Goal: Task Accomplishment & Management: Manage account settings

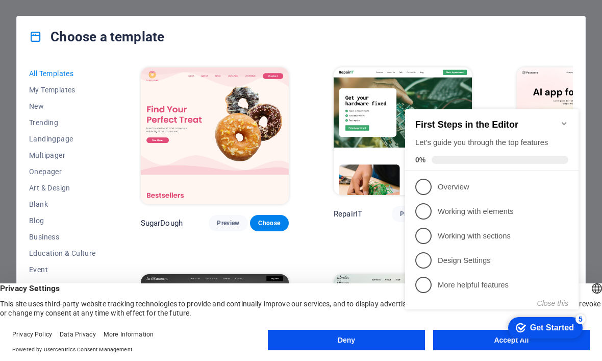
click at [470, 343] on appcues-checklist "Contextual help checklist present on screen" at bounding box center [494, 219] width 186 height 252
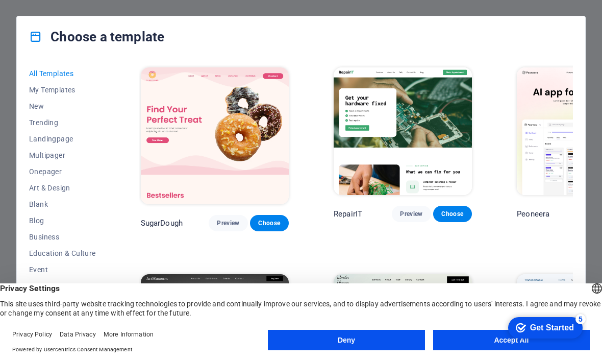
click at [471, 343] on button "Accept All" at bounding box center [511, 340] width 157 height 20
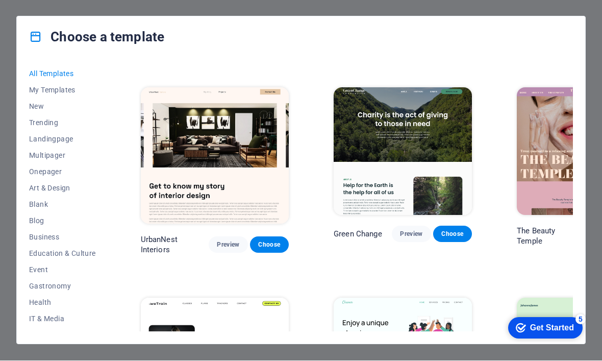
click at [48, 111] on button "New" at bounding box center [62, 107] width 67 height 16
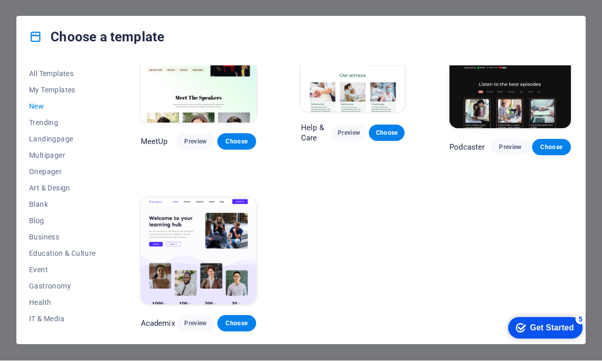
scroll to position [599, 0]
click at [31, 122] on span "Trending" at bounding box center [62, 123] width 67 height 8
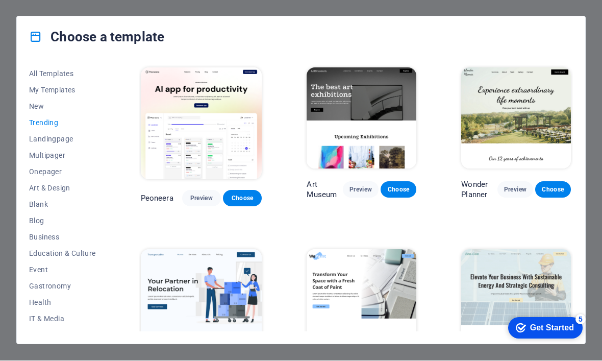
scroll to position [0, 0]
click at [36, 141] on span "Landingpage" at bounding box center [62, 139] width 67 height 8
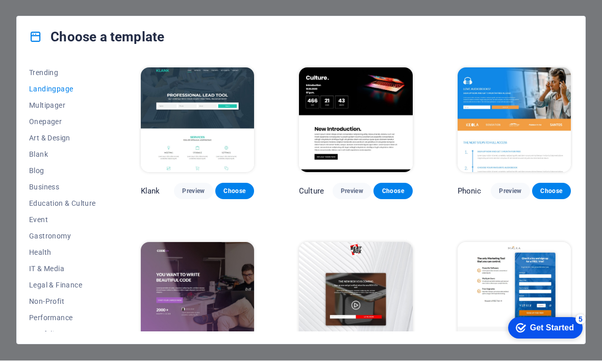
scroll to position [71, 0]
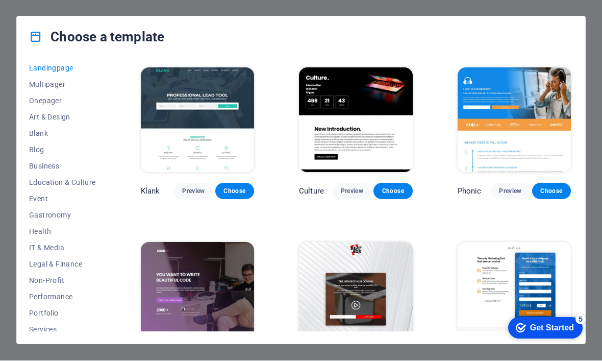
click at [39, 118] on span "Art & Design" at bounding box center [62, 117] width 67 height 8
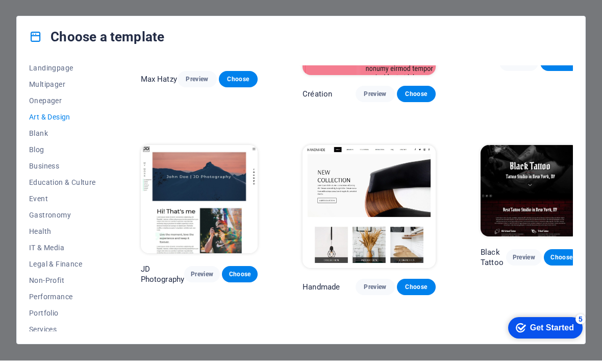
scroll to position [114, 0]
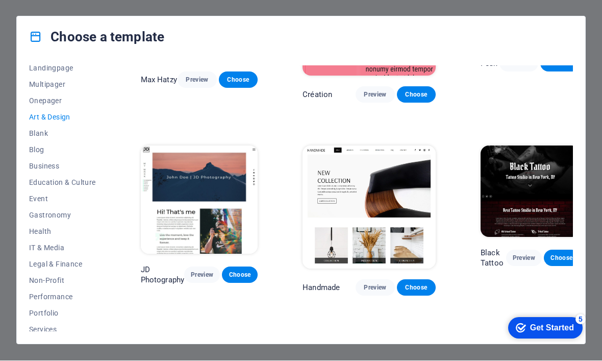
click at [364, 284] on span "Preview" at bounding box center [375, 288] width 22 height 8
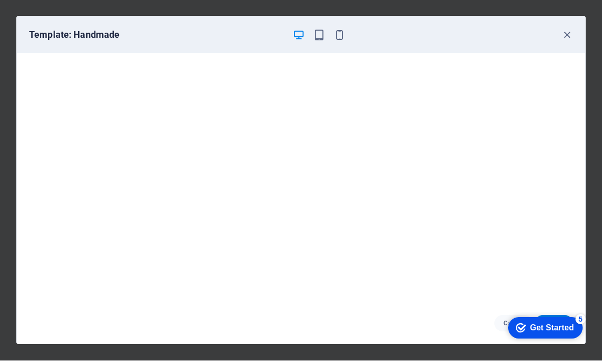
scroll to position [0, 0]
click at [566, 32] on icon "button" at bounding box center [567, 36] width 12 height 12
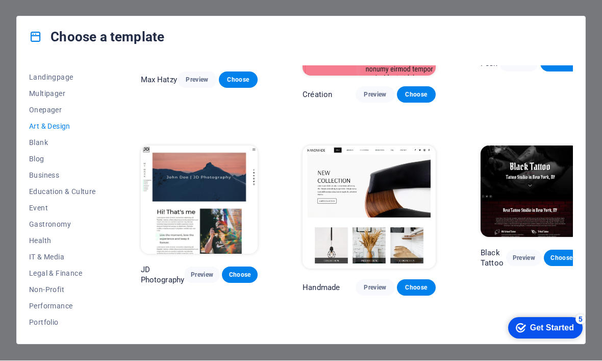
scroll to position [63, 0]
click at [36, 140] on span "Blank" at bounding box center [62, 141] width 67 height 8
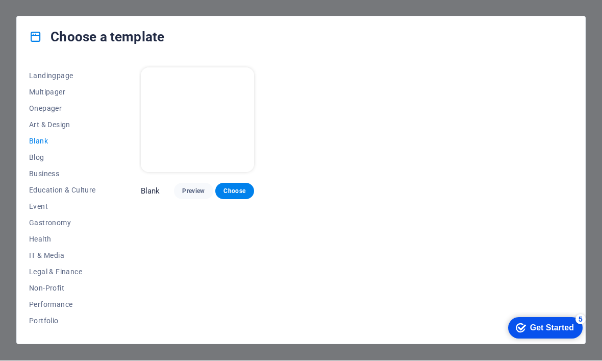
scroll to position [0, 0]
click at [32, 155] on span "Blog" at bounding box center [62, 158] width 67 height 8
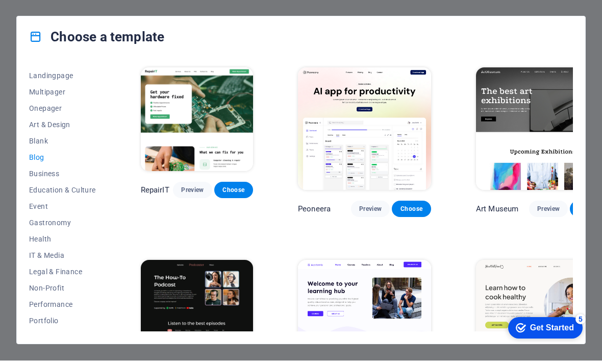
click at [31, 171] on span "Business" at bounding box center [62, 174] width 67 height 8
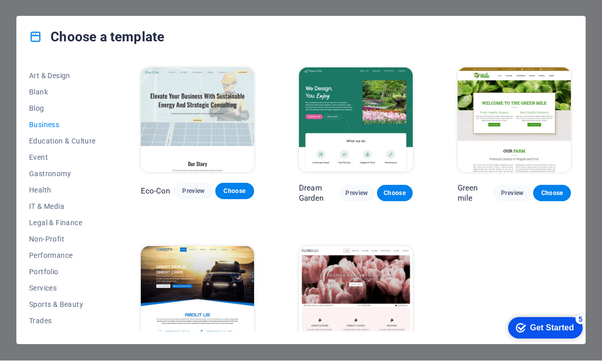
scroll to position [126, 0]
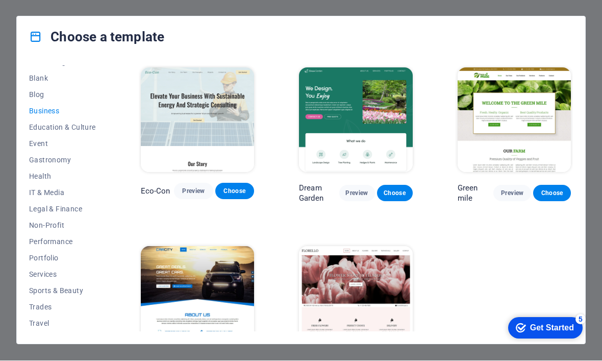
click at [36, 142] on span "Event" at bounding box center [62, 144] width 67 height 8
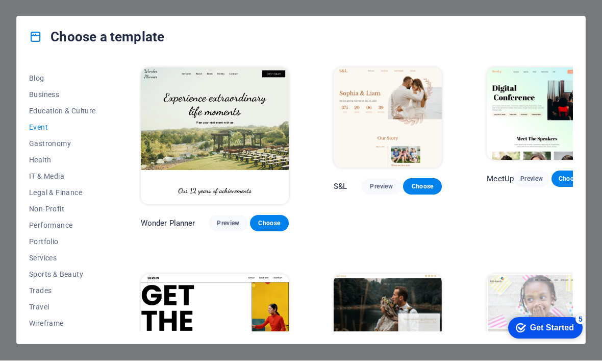
scroll to position [142, 0]
click at [27, 204] on div "All Templates My Templates New Trending Landingpage Multipager Onepager Art & D…" at bounding box center [301, 201] width 569 height 286
click at [41, 209] on span "Non-Profit" at bounding box center [62, 209] width 67 height 8
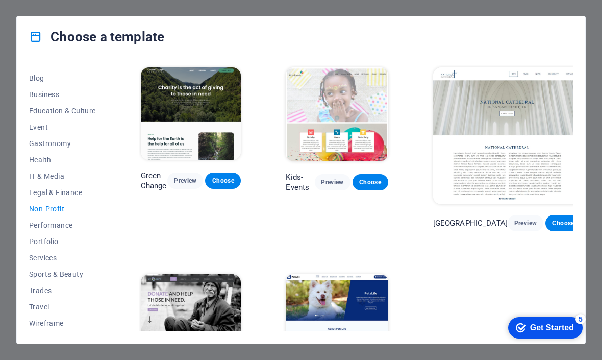
click at [34, 238] on span "Portfolio" at bounding box center [62, 242] width 67 height 8
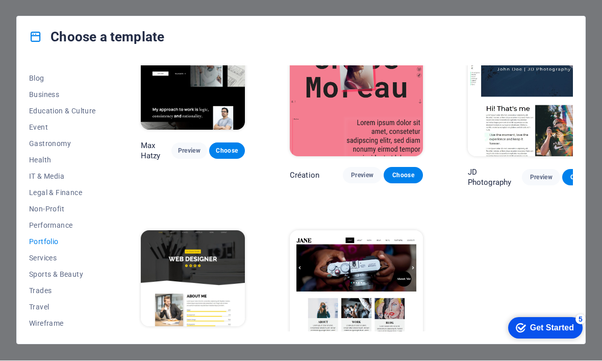
click at [64, 328] on button "Wireframe" at bounding box center [62, 323] width 67 height 16
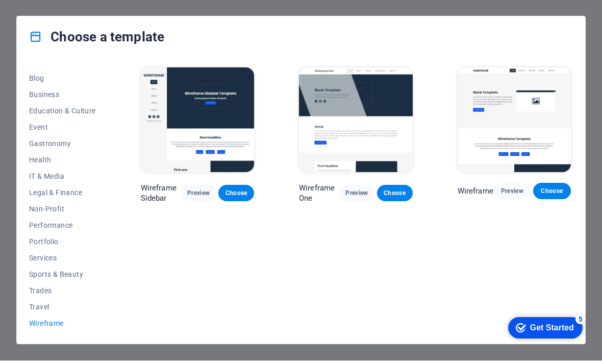
scroll to position [0, 0]
click at [43, 305] on span "Travel" at bounding box center [62, 307] width 67 height 8
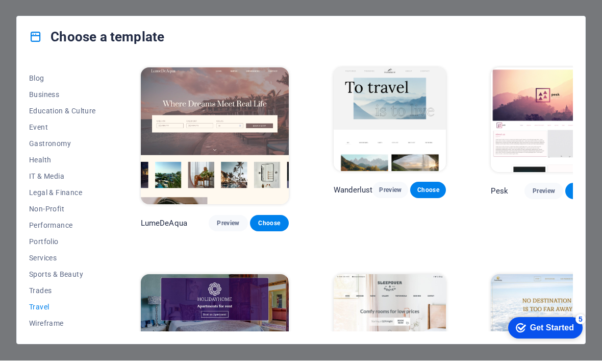
click at [52, 290] on span "Trades" at bounding box center [62, 291] width 67 height 8
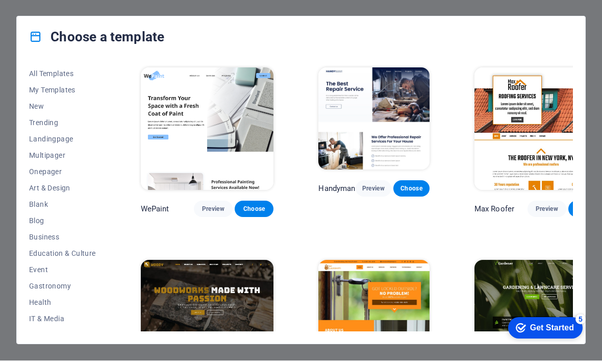
click at [32, 185] on span "Art & Design" at bounding box center [62, 188] width 67 height 8
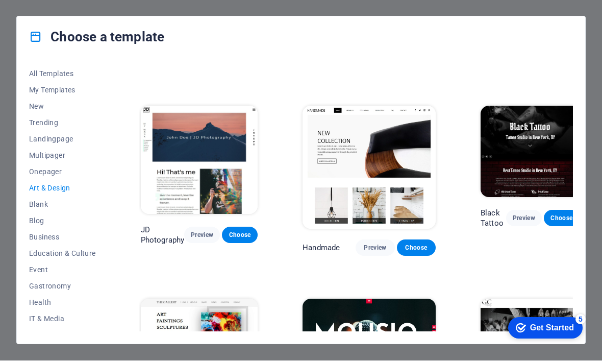
scroll to position [158, 0]
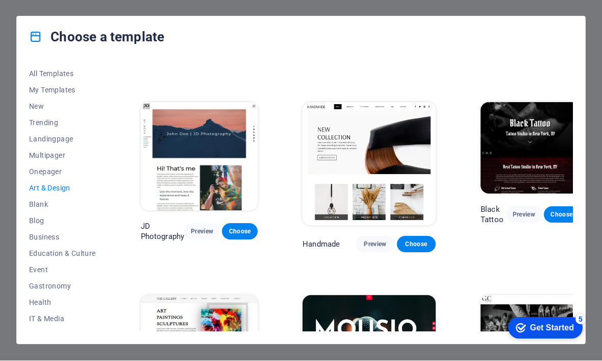
click at [403, 159] on img at bounding box center [369, 164] width 133 height 122
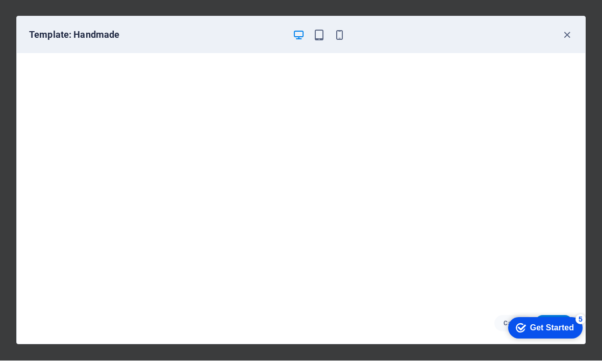
click at [548, 326] on div "Get Started" at bounding box center [552, 327] width 44 height 9
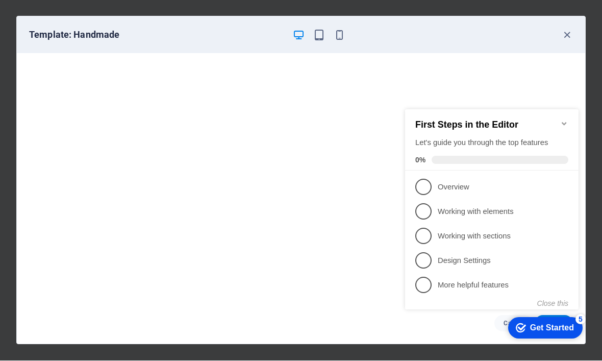
click at [545, 326] on div "Get Started" at bounding box center [552, 327] width 44 height 9
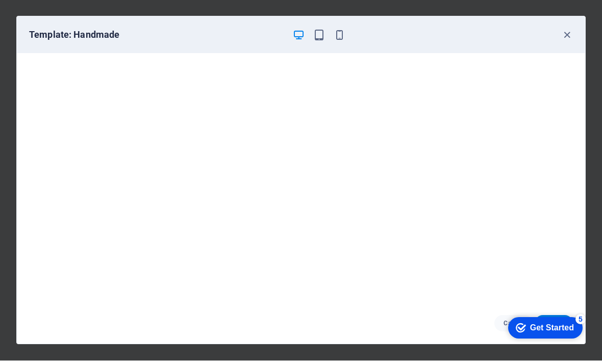
click at [548, 327] on div "Get Started" at bounding box center [552, 327] width 44 height 9
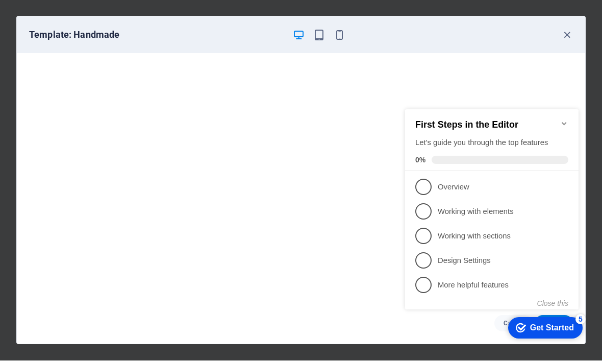
click at [435, 183] on link "1 Overview - incomplete" at bounding box center [491, 187] width 153 height 16
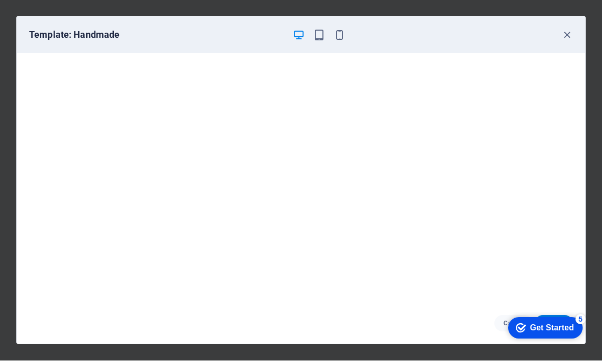
click at [549, 324] on div "Get Started" at bounding box center [552, 327] width 44 height 9
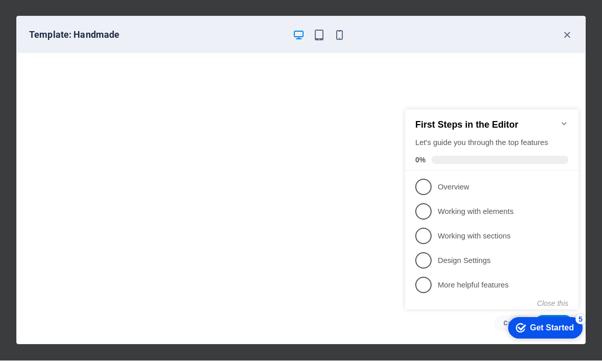
click at [460, 183] on p "Overview - incomplete" at bounding box center [499, 187] width 122 height 11
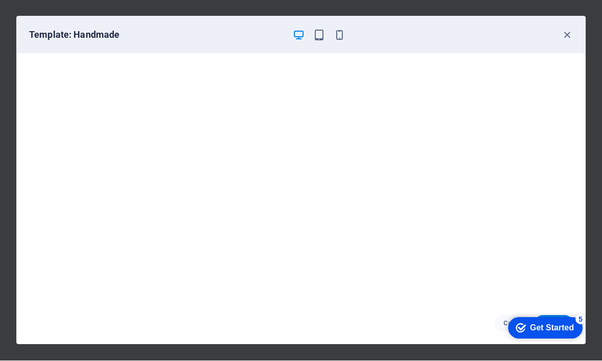
click at [540, 329] on div "Get Started" at bounding box center [552, 327] width 44 height 9
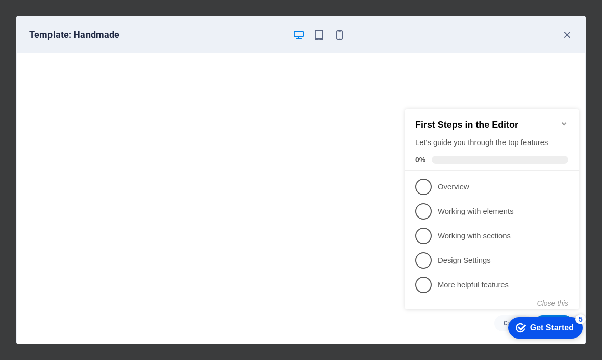
click at [417, 214] on span "2" at bounding box center [423, 211] width 16 height 16
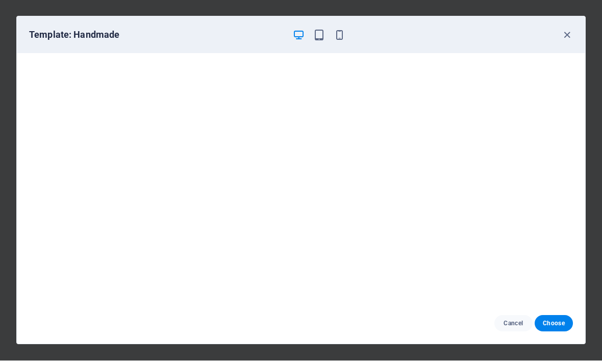
scroll to position [0, 0]
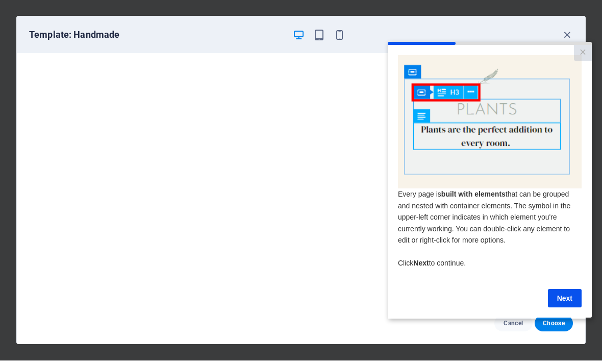
click at [563, 296] on link "Next" at bounding box center [565, 297] width 34 height 18
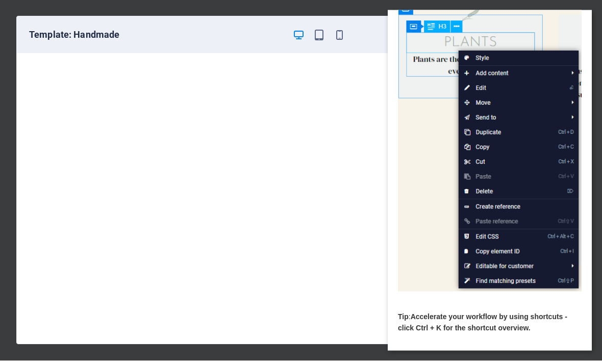
scroll to position [59, 0]
click at [570, 360] on link "Next" at bounding box center [565, 363] width 34 height 18
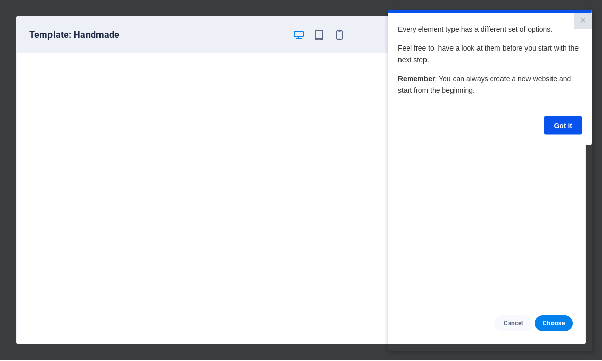
scroll to position [0, 0]
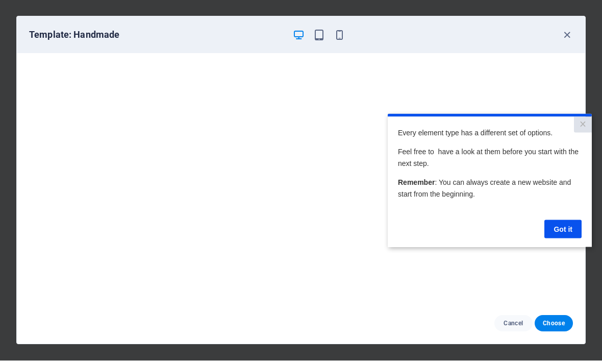
click at [565, 228] on link "Got it" at bounding box center [563, 228] width 37 height 18
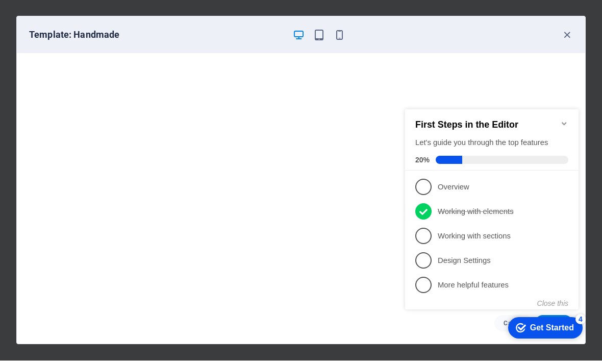
click at [427, 182] on span "1" at bounding box center [423, 187] width 16 height 16
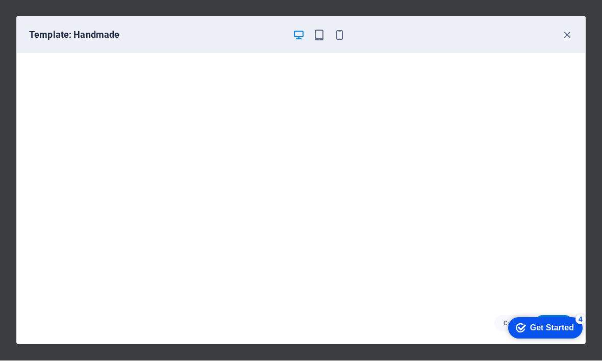
click at [531, 328] on div "Get Started" at bounding box center [552, 327] width 44 height 9
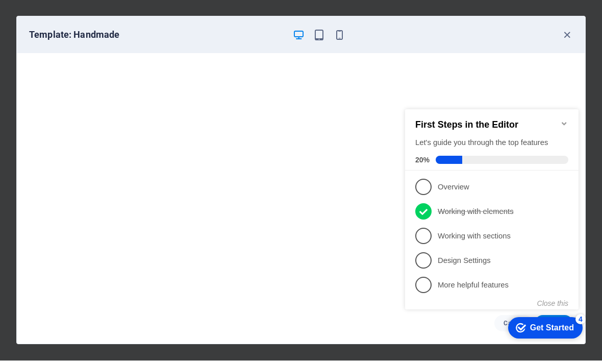
click at [435, 240] on link "3 Working with sections - incomplete" at bounding box center [491, 236] width 153 height 16
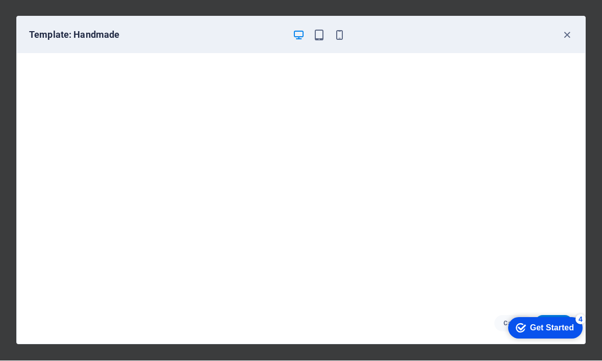
click at [563, 325] on div "Get Started" at bounding box center [552, 327] width 44 height 9
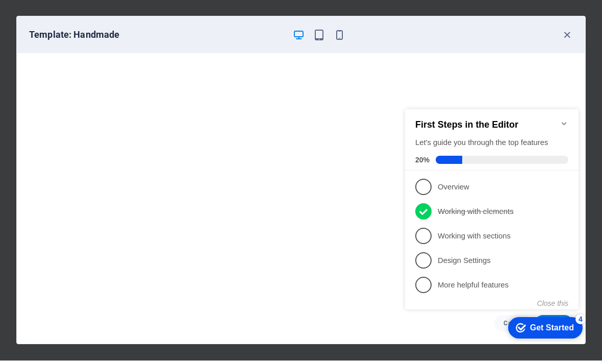
click at [428, 241] on link "3 Working with sections - incomplete" at bounding box center [491, 236] width 153 height 16
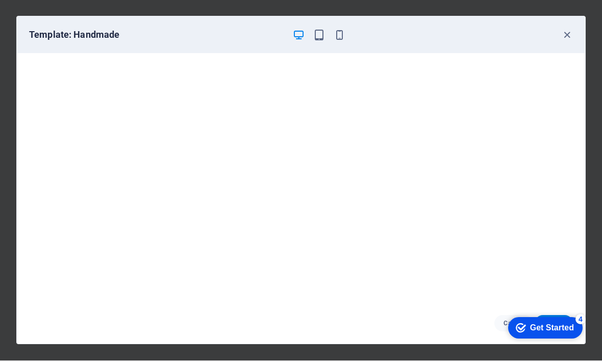
click at [535, 325] on div "Get Started" at bounding box center [552, 327] width 44 height 9
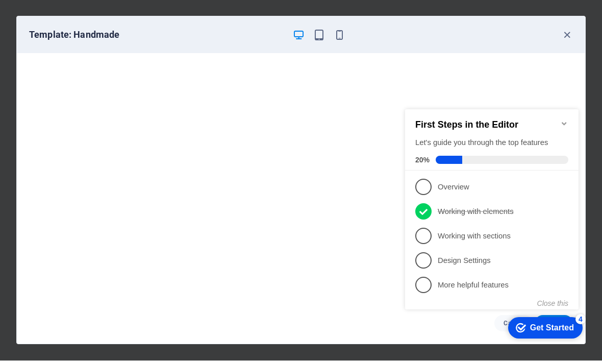
click at [475, 263] on p "Design Settings - incomplete" at bounding box center [499, 260] width 122 height 11
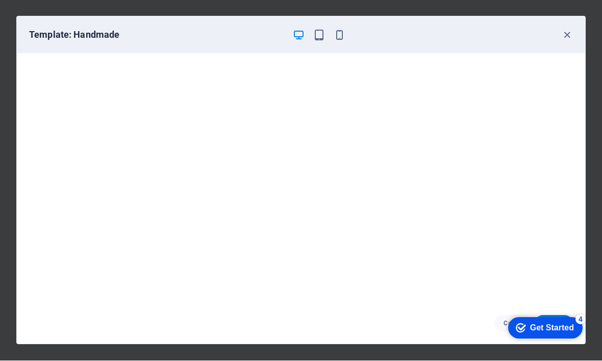
click at [545, 327] on div "Get Started" at bounding box center [552, 327] width 44 height 9
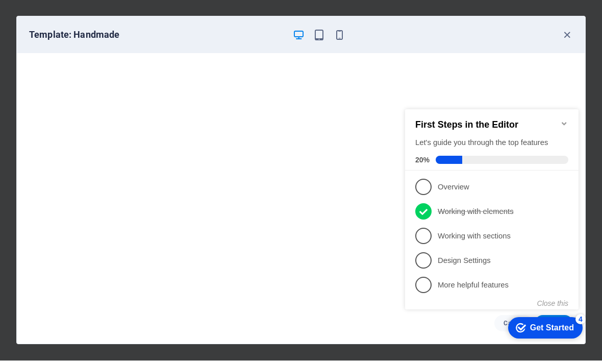
click at [510, 280] on p "More helpful features - incomplete" at bounding box center [499, 285] width 122 height 11
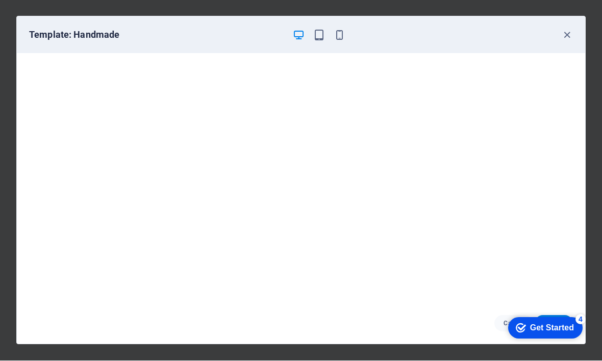
click at [574, 332] on div "Get Started" at bounding box center [552, 327] width 44 height 9
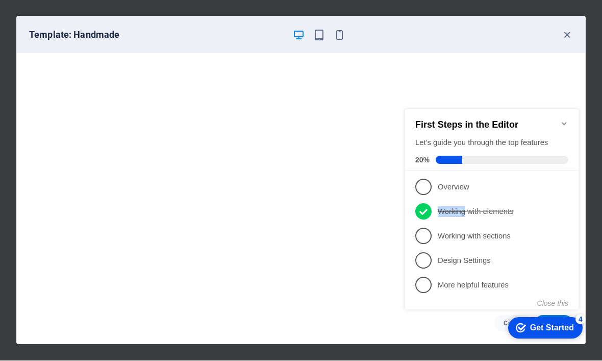
click at [471, 199] on li "2 Working with elements - completed" at bounding box center [492, 211] width 174 height 24
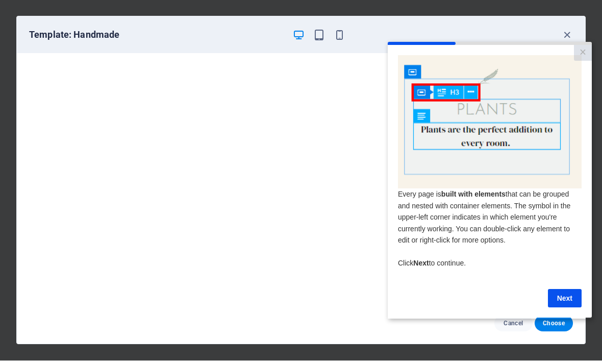
click at [578, 295] on link "Next" at bounding box center [565, 297] width 34 height 18
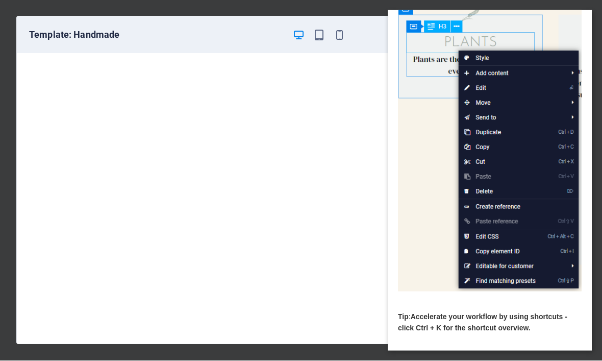
scroll to position [59, 0]
click at [572, 356] on link "Next" at bounding box center [565, 363] width 34 height 18
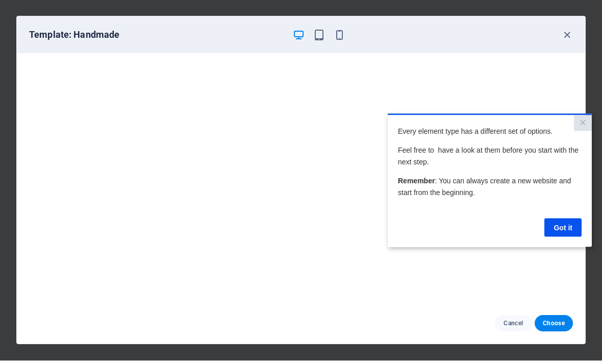
scroll to position [0, 0]
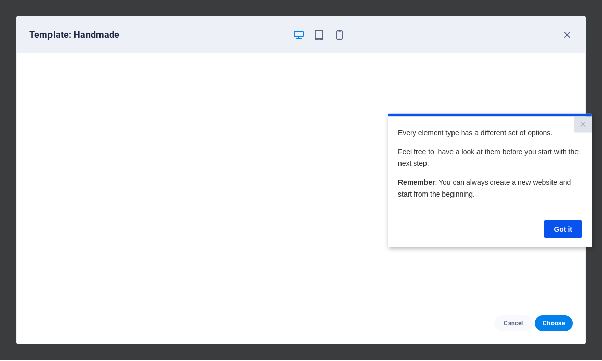
click at [562, 227] on link "Got it" at bounding box center [563, 228] width 37 height 18
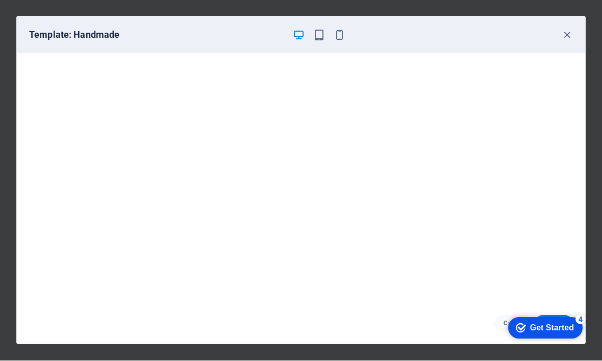
click at [540, 328] on div "Get Started" at bounding box center [552, 327] width 44 height 9
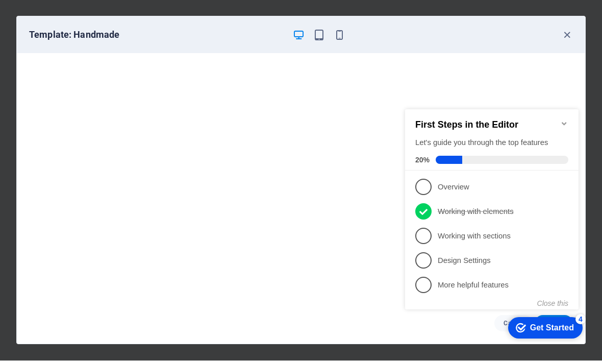
click at [424, 243] on li "3 Working with sections - incomplete" at bounding box center [492, 236] width 174 height 24
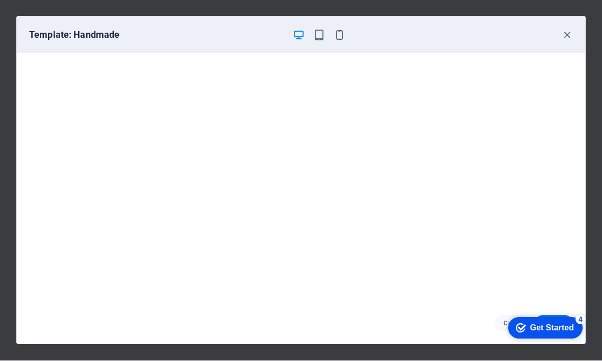
click at [322, 36] on icon "button" at bounding box center [319, 36] width 12 height 12
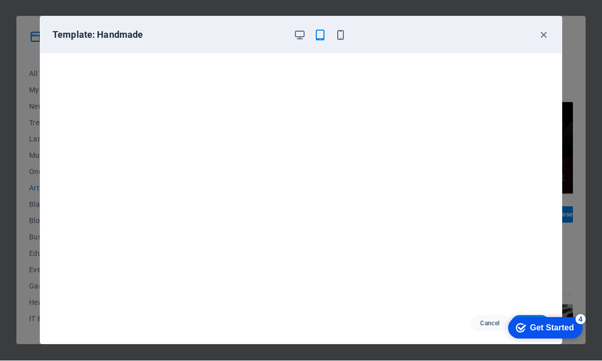
click at [551, 323] on div "Get Started" at bounding box center [552, 327] width 44 height 9
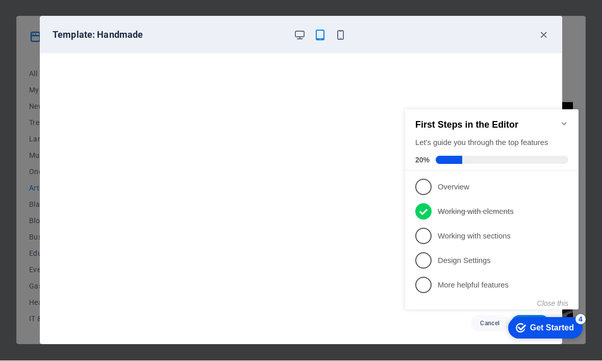
click at [456, 232] on p "Working with sections - incomplete" at bounding box center [499, 236] width 122 height 11
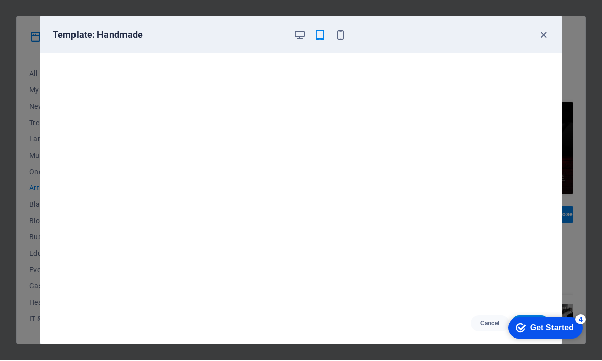
click at [556, 324] on div "Get Started" at bounding box center [552, 327] width 44 height 9
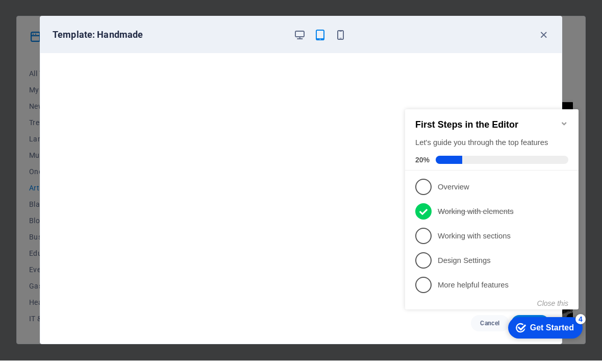
click at [485, 261] on p "Design Settings - incomplete" at bounding box center [499, 260] width 122 height 11
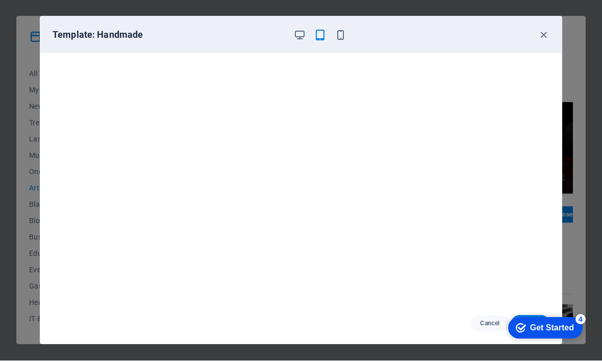
click at [345, 33] on icon "button" at bounding box center [341, 36] width 12 height 12
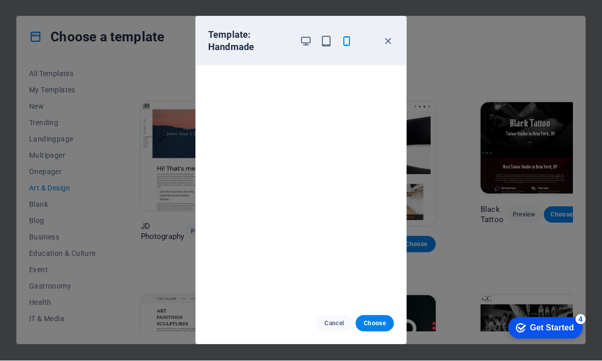
click at [394, 38] on icon "button" at bounding box center [388, 42] width 12 height 12
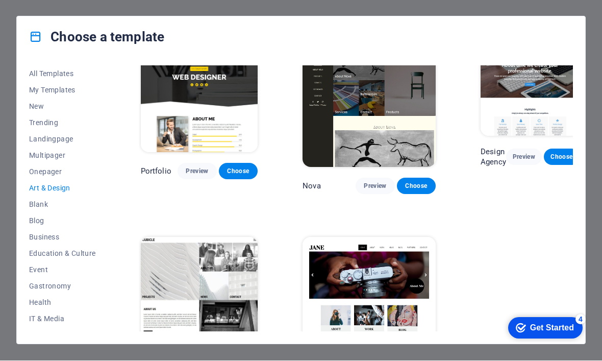
scroll to position [592, 0]
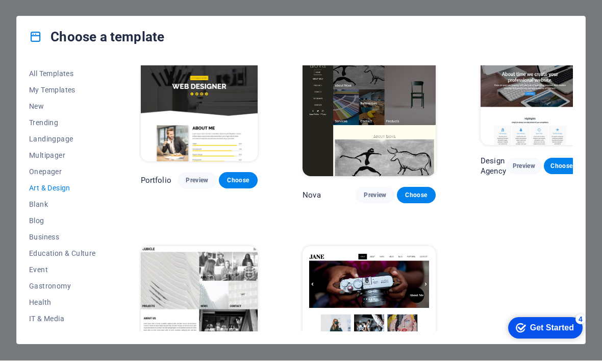
click at [364, 191] on span "Preview" at bounding box center [375, 195] width 22 height 8
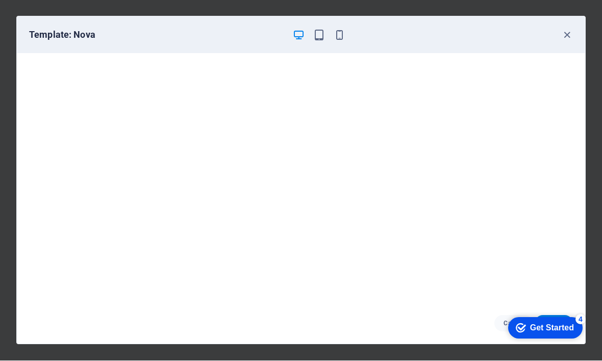
scroll to position [3, 0]
click at [321, 38] on icon "button" at bounding box center [319, 36] width 12 height 12
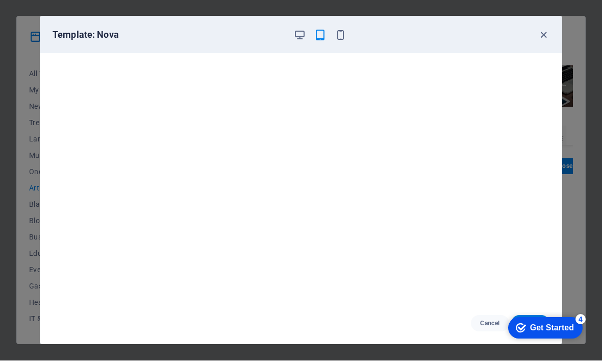
click at [346, 30] on icon "button" at bounding box center [341, 36] width 12 height 12
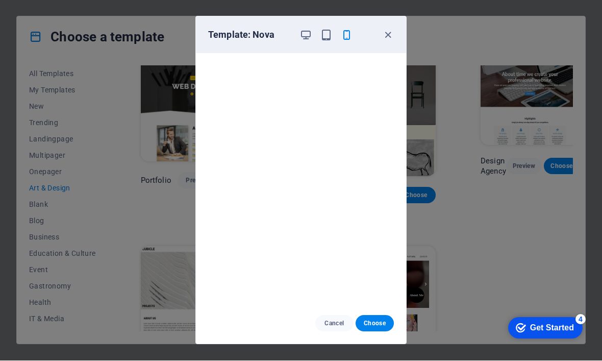
click at [384, 36] on icon "button" at bounding box center [388, 36] width 12 height 12
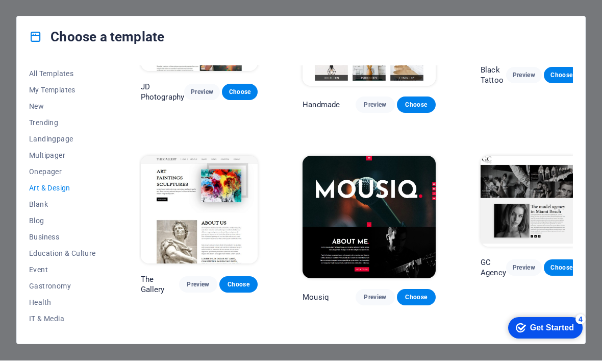
scroll to position [297, 0]
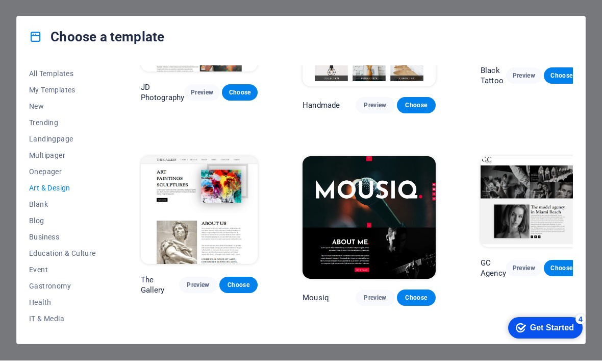
click at [227, 202] on img at bounding box center [199, 211] width 117 height 108
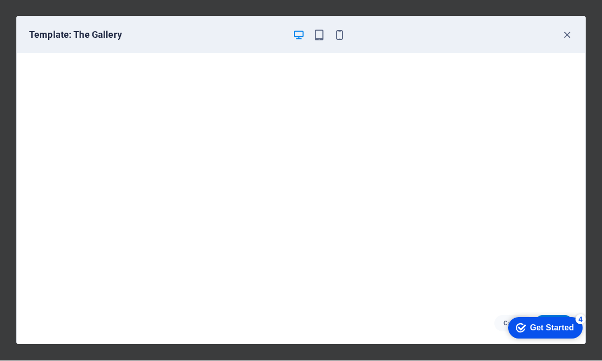
click at [320, 40] on icon "button" at bounding box center [319, 36] width 12 height 12
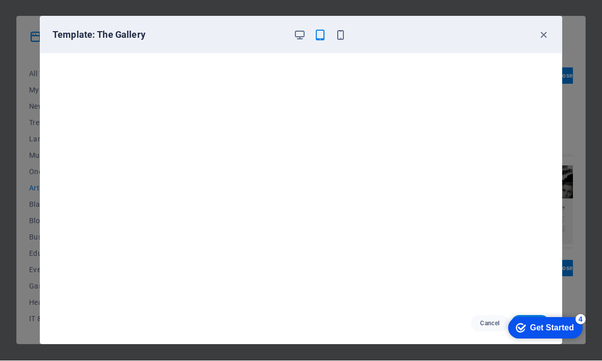
click at [341, 37] on icon "button" at bounding box center [341, 36] width 12 height 12
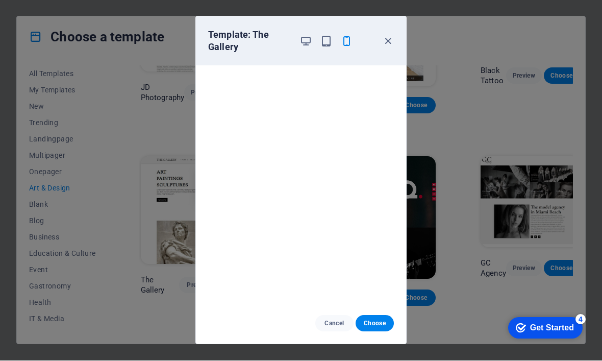
click at [391, 41] on icon "button" at bounding box center [388, 42] width 12 height 12
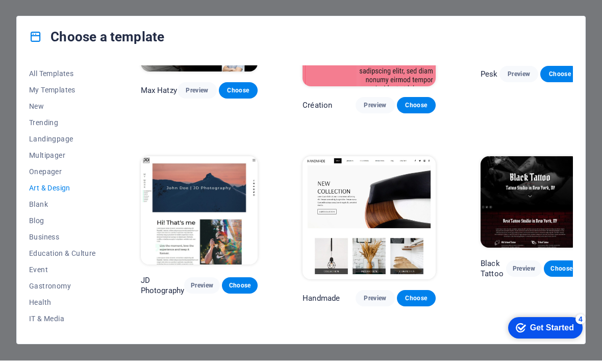
scroll to position [122, 0]
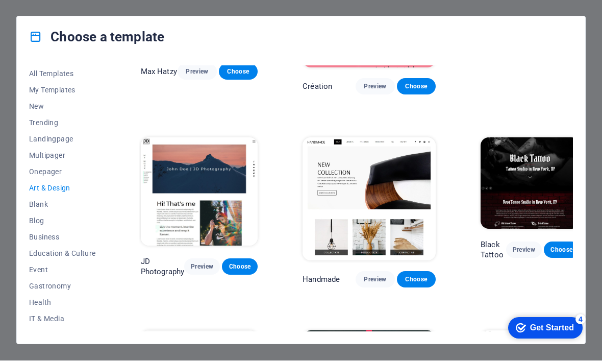
click at [405, 276] on span "Choose" at bounding box center [416, 280] width 22 height 8
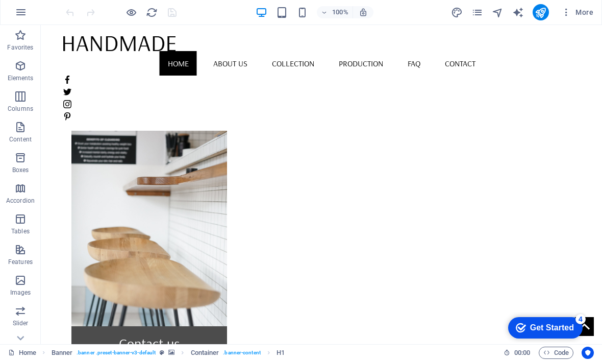
scroll to position [913, 0]
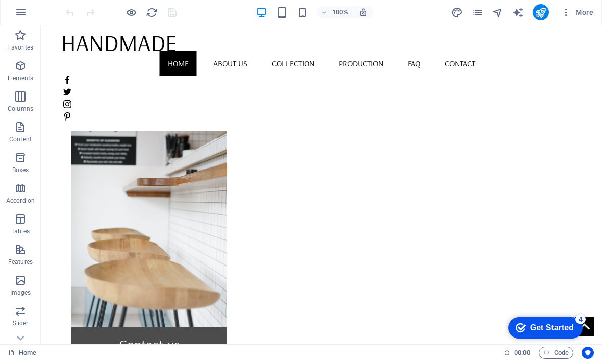
click at [557, 325] on div "Get Started" at bounding box center [552, 327] width 44 height 9
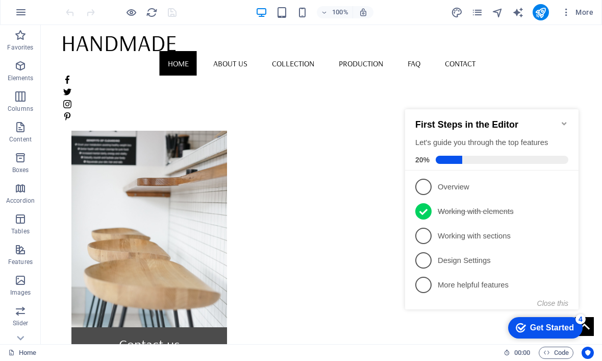
click at [489, 231] on p "Working with sections - incomplete" at bounding box center [499, 236] width 122 height 11
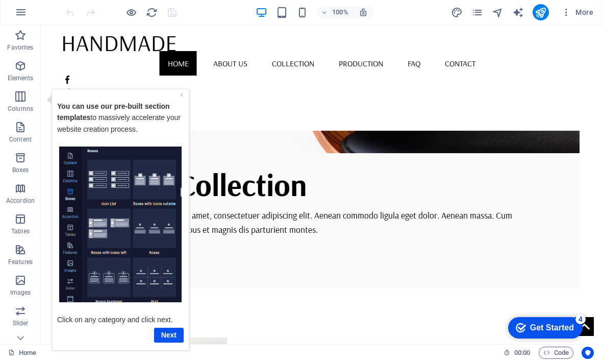
scroll to position [223, 0]
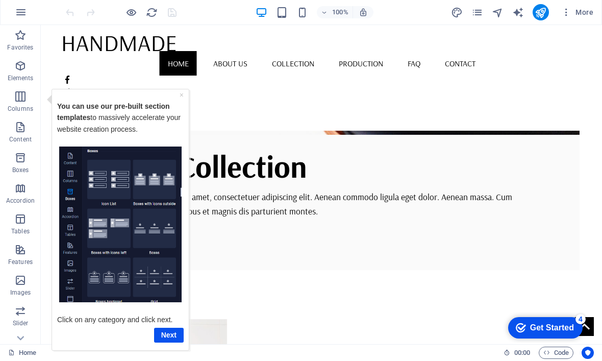
click at [170, 336] on link "Next" at bounding box center [169, 334] width 30 height 15
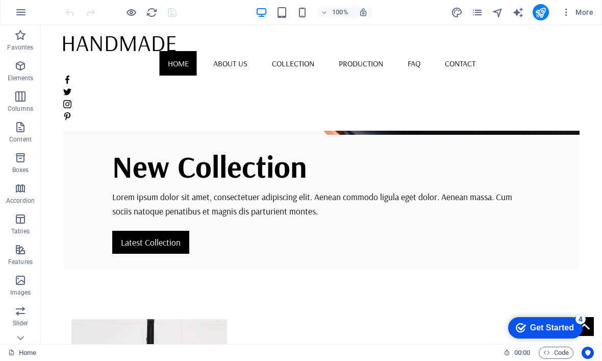
scroll to position [0, 0]
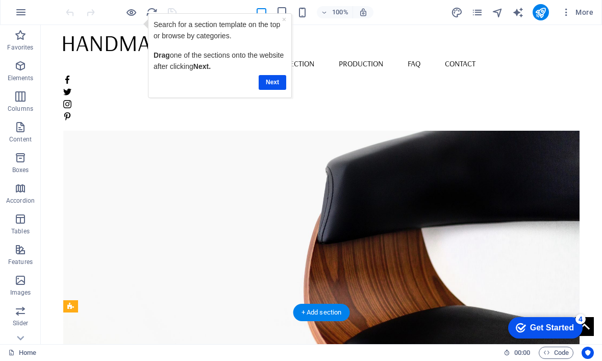
click at [279, 86] on link "Next" at bounding box center [273, 82] width 28 height 15
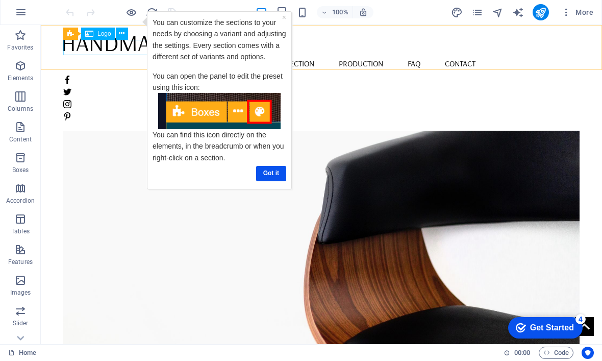
click at [139, 51] on div at bounding box center [321, 43] width 517 height 16
click at [272, 174] on link "Got it" at bounding box center [271, 173] width 30 height 15
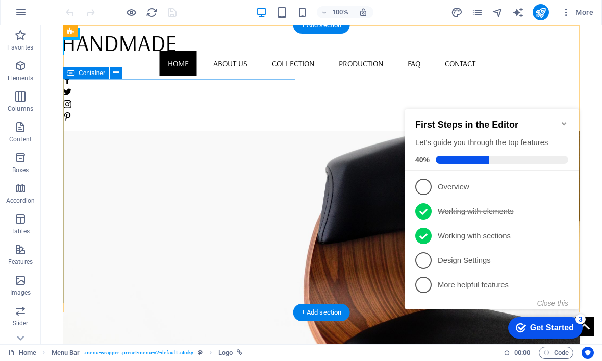
click at [561, 324] on div "Get Started" at bounding box center [552, 327] width 44 height 9
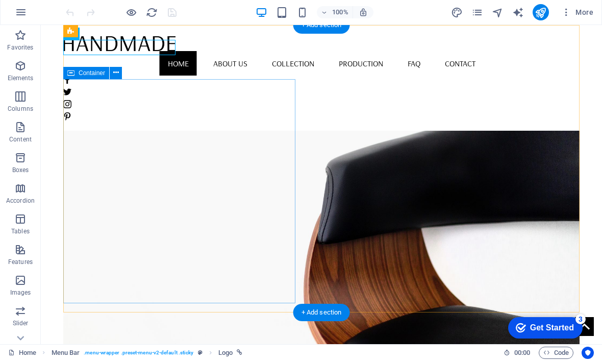
click at [574, 332] on div "Get Started" at bounding box center [552, 327] width 44 height 9
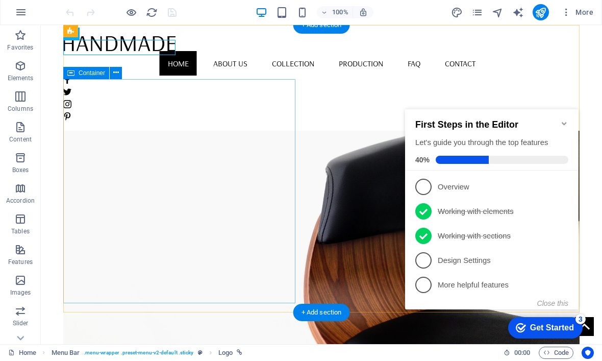
click at [556, 299] on button "Close this" at bounding box center [552, 303] width 31 height 8
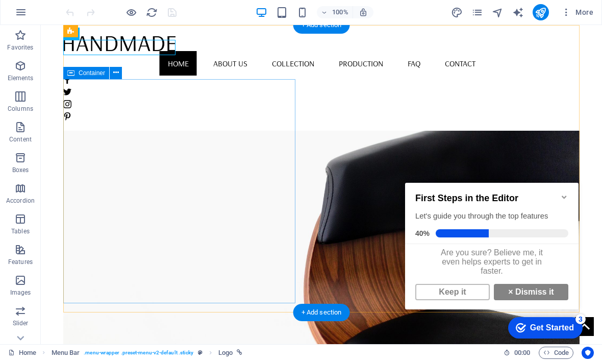
scroll to position [9, 0]
click at [462, 292] on link "Keep it" at bounding box center [452, 292] width 75 height 16
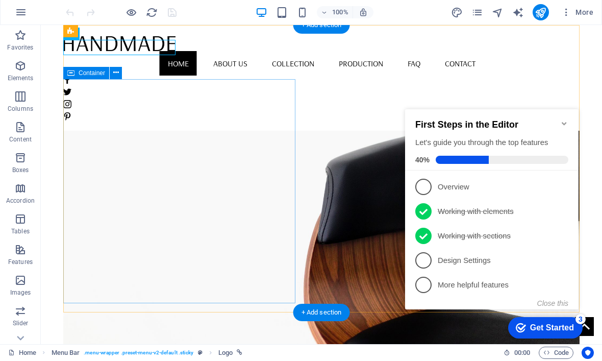
click at [481, 255] on p "Design Settings - incomplete" at bounding box center [499, 260] width 122 height 11
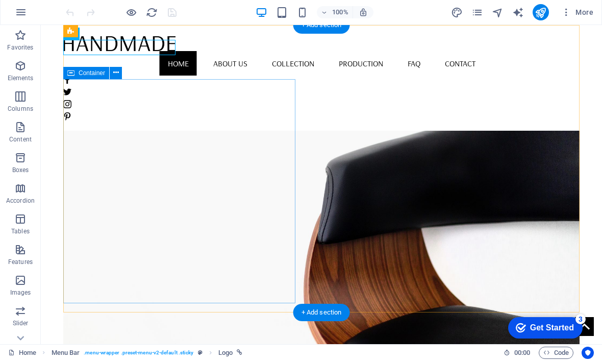
scroll to position [0, 0]
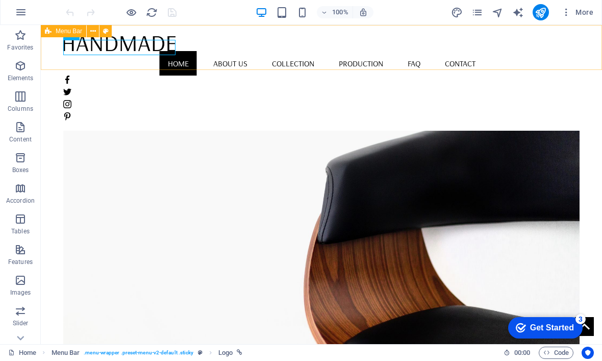
click at [150, 58] on div "Home About us Collection Production FAQ Contact" at bounding box center [321, 78] width 561 height 106
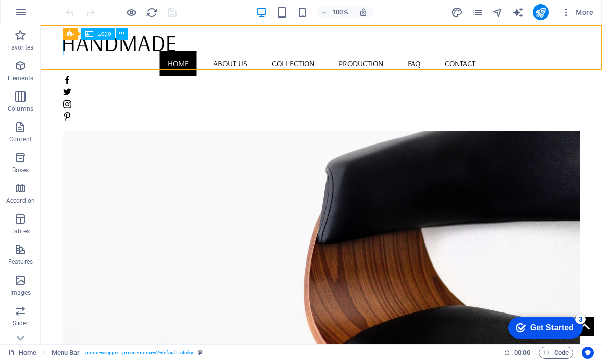
click at [158, 51] on div at bounding box center [321, 43] width 517 height 16
click at [160, 49] on div at bounding box center [321, 43] width 517 height 16
click at [163, 47] on div at bounding box center [321, 43] width 517 height 16
select select "px"
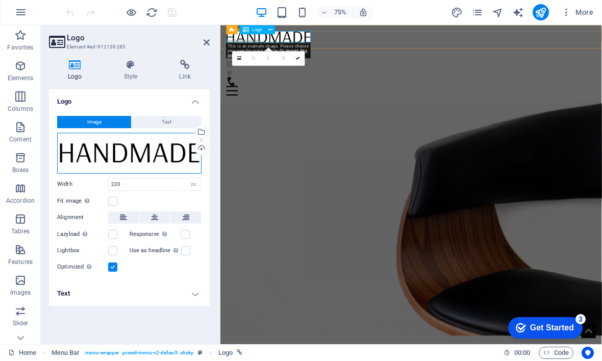
click at [177, 152] on div "Drag files here, click to choose files or select files from Files or our free s…" at bounding box center [129, 153] width 144 height 41
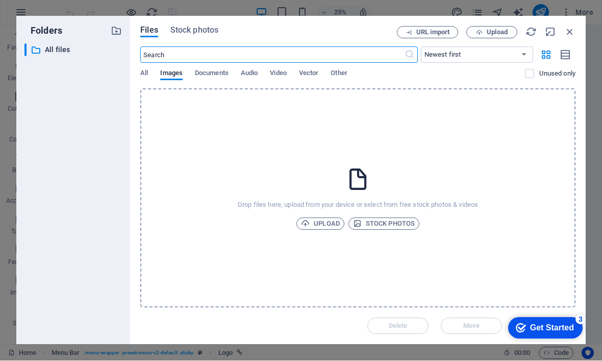
click at [567, 33] on icon "button" at bounding box center [570, 32] width 11 height 11
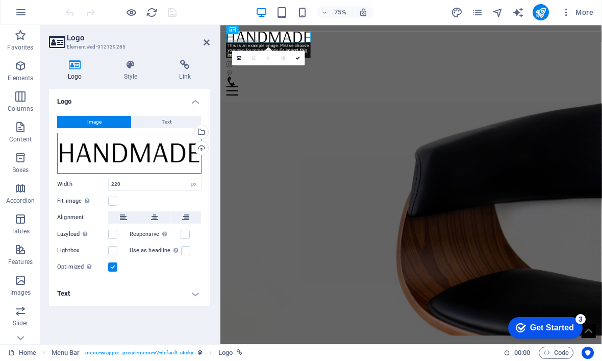
click at [155, 152] on div "Drag files here, click to choose files or select files from Files or our free s…" at bounding box center [129, 153] width 144 height 41
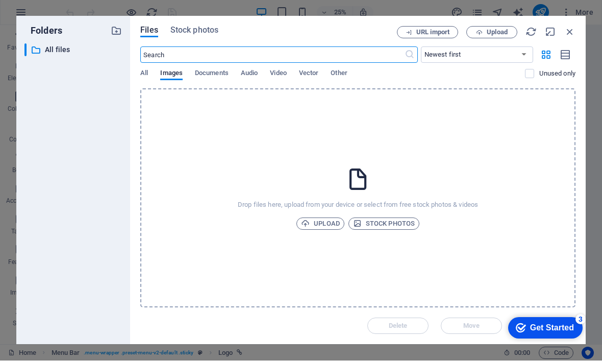
click at [568, 29] on icon "button" at bounding box center [570, 32] width 11 height 11
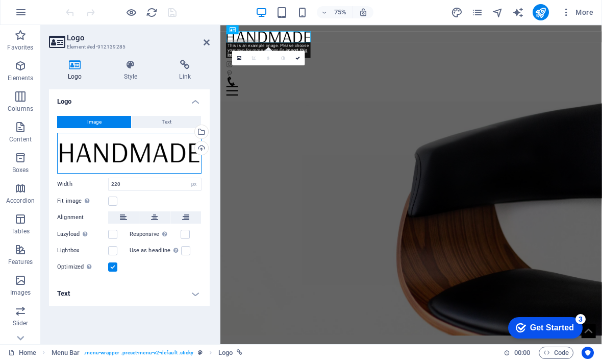
click at [182, 163] on div "Drag files here, click to choose files or select files from Files or our free s…" at bounding box center [129, 153] width 144 height 41
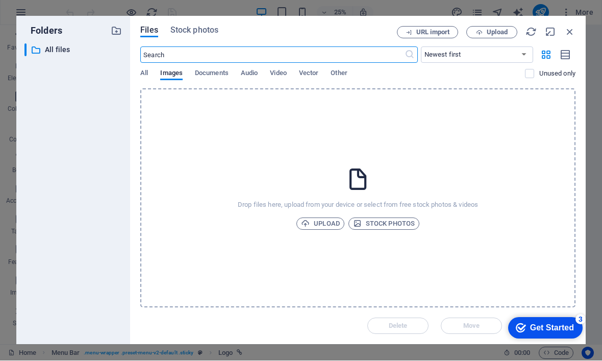
click at [218, 79] on button "Documents" at bounding box center [212, 74] width 34 height 11
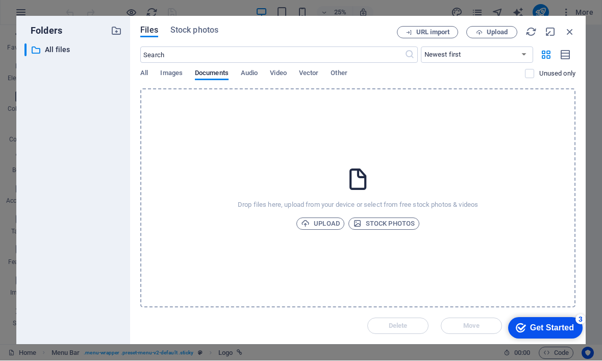
click at [567, 31] on icon "button" at bounding box center [570, 32] width 11 height 11
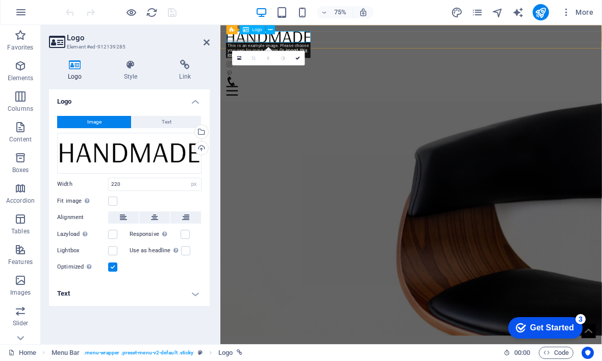
click at [323, 47] on div at bounding box center [475, 40] width 493 height 15
click at [252, 33] on div "Logo" at bounding box center [253, 30] width 26 height 9
click at [269, 31] on icon at bounding box center [270, 30] width 4 height 8
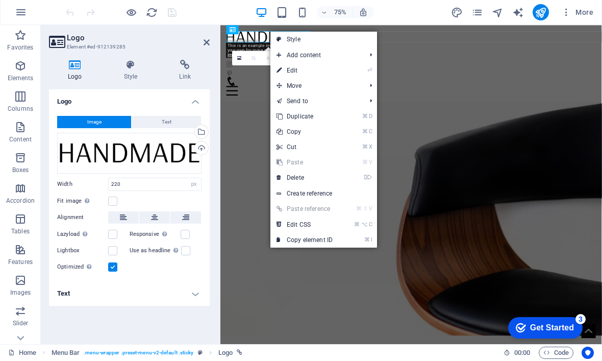
click at [339, 65] on link "⏎ Edit" at bounding box center [305, 70] width 68 height 15
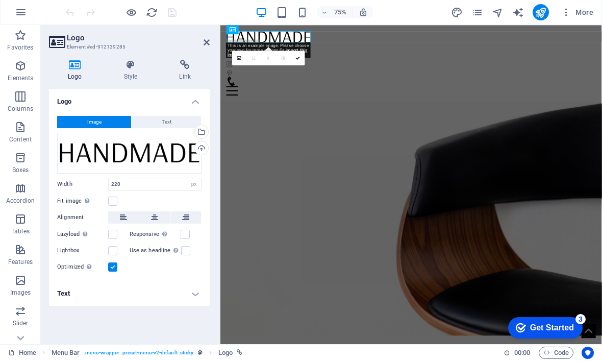
click at [167, 119] on span "Text" at bounding box center [167, 122] width 10 height 12
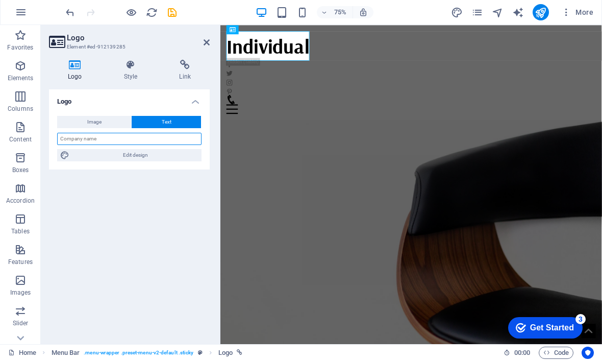
click at [184, 138] on input "text" at bounding box center [129, 139] width 144 height 12
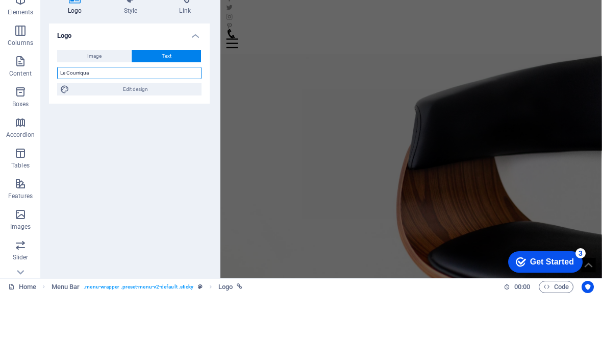
type input "Le Courriqua"
click at [184, 121] on div "Logo Image Text Drag files here, click to choose files or select files from Fil…" at bounding box center [129, 213] width 161 height 247
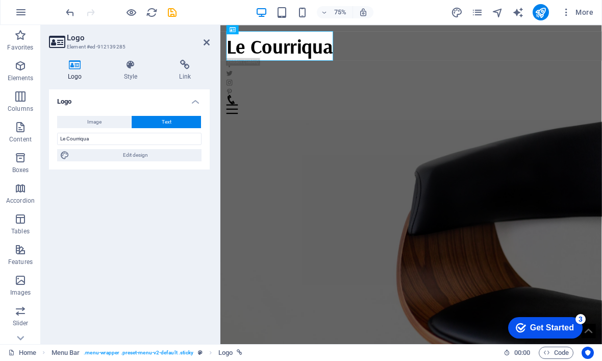
click at [174, 159] on span "Edit design" at bounding box center [135, 156] width 126 height 12
select select "rem"
select select "400"
select select "px"
select select "rem"
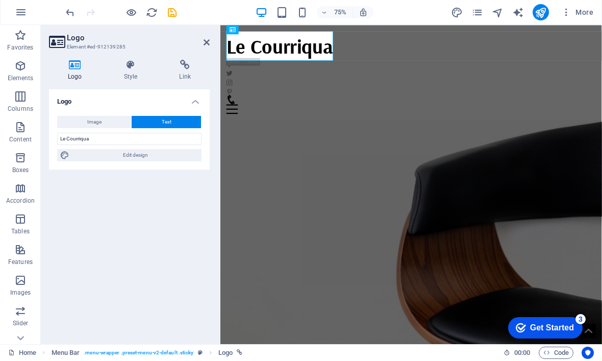
select select "700"
select select "px"
select select "rem"
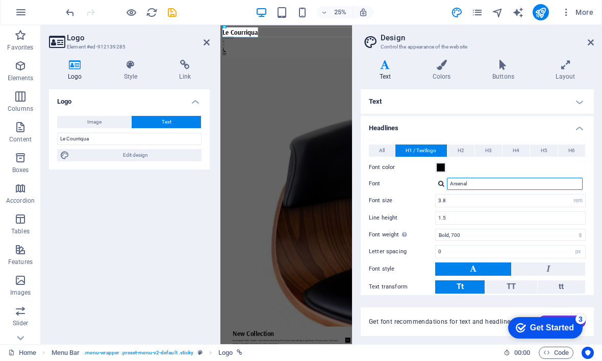
click at [487, 183] on input "Arsenal" at bounding box center [515, 184] width 136 height 12
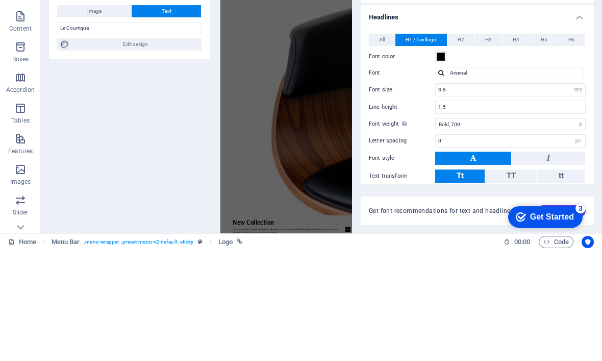
click at [434, 178] on label "Font" at bounding box center [402, 184] width 66 height 12
click at [447, 178] on input "Arsenal" at bounding box center [515, 184] width 136 height 12
click at [442, 181] on div at bounding box center [441, 184] width 6 height 7
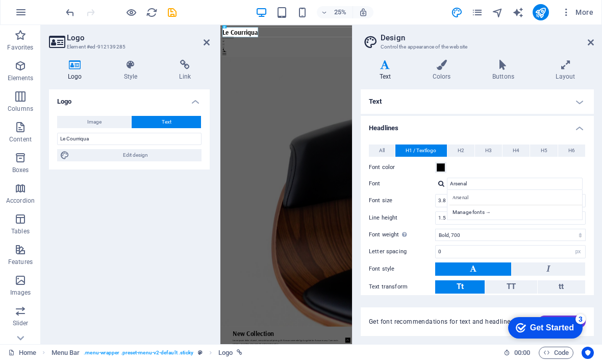
click at [479, 212] on div "Manage fonts →" at bounding box center [517, 211] width 135 height 13
select select "popularity"
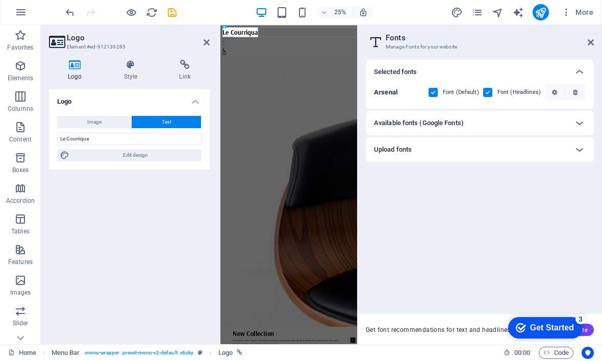
click at [587, 124] on div at bounding box center [580, 123] width 24 height 24
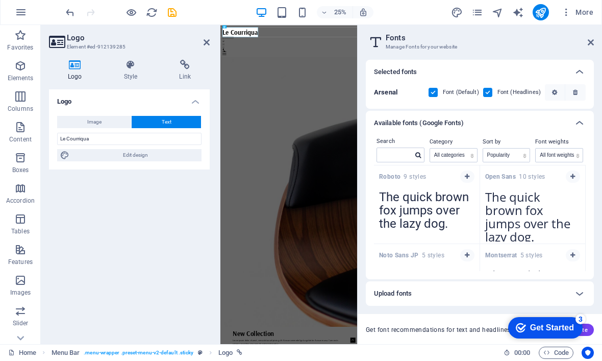
click at [556, 214] on textarea "The quick brown fox jumps over the lazy dog." at bounding box center [533, 214] width 106 height 56
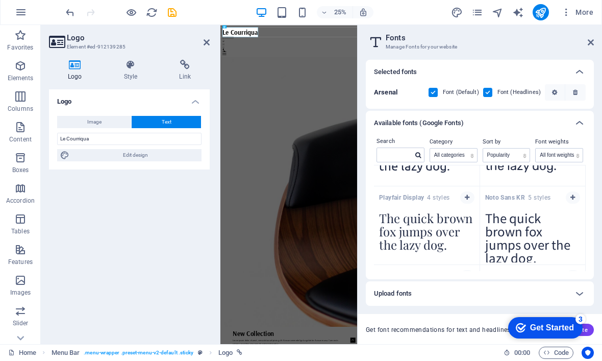
scroll to position [711, 0]
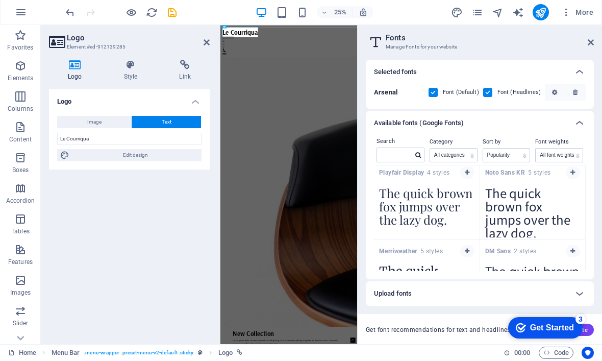
click at [436, 201] on textarea "The quick brown fox jumps over the lazy dog." at bounding box center [427, 210] width 106 height 56
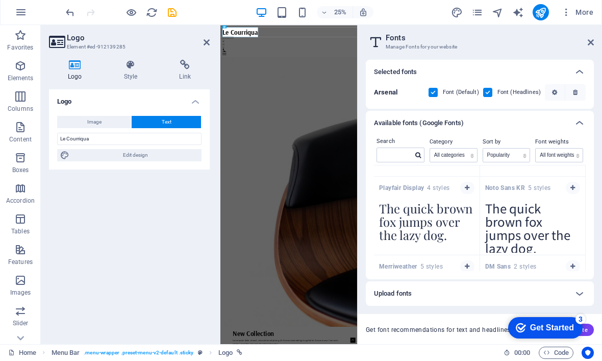
scroll to position [694, 0]
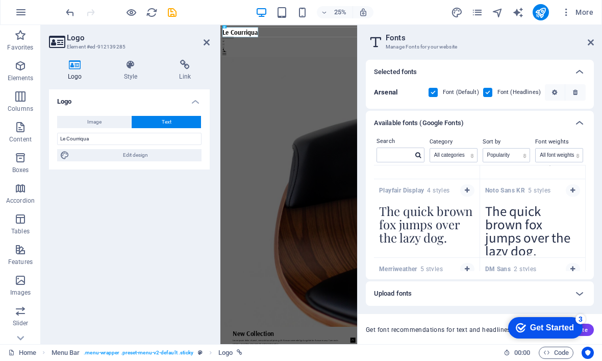
click at [470, 191] on icon "button" at bounding box center [467, 191] width 5 height 6
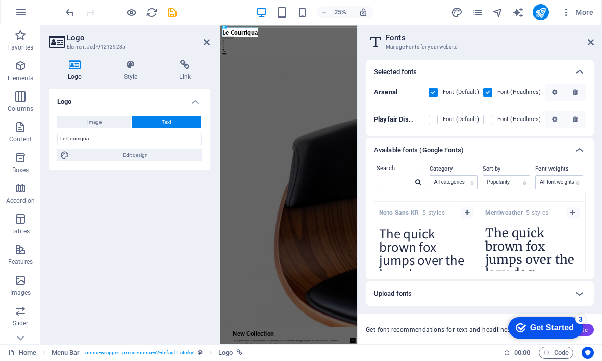
scroll to position [698, 0]
click at [438, 119] on label at bounding box center [433, 119] width 9 height 9
click at [0, 0] on Display "checkbox" at bounding box center [0, 0] width 0 height 0
click at [501, 118] on label "Font (Headlines)" at bounding box center [519, 120] width 43 height 12
click at [0, 0] on Display "checkbox" at bounding box center [0, 0] width 0 height 0
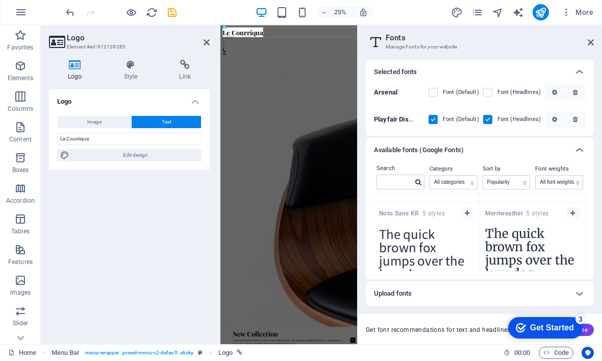
click at [162, 309] on div "Logo Image Text Drag files here, click to choose files or select files from Fil…" at bounding box center [129, 213] width 161 height 247
click at [176, 283] on div "Logo Image Text Drag files here, click to choose files or select files from Fil…" at bounding box center [129, 213] width 161 height 247
click at [554, 324] on div "Get Started" at bounding box center [552, 327] width 44 height 9
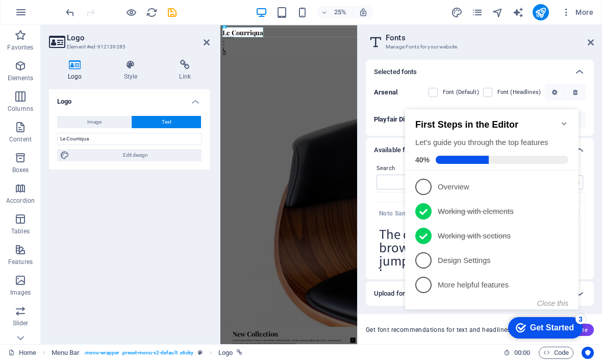
click at [558, 302] on button "Close this" at bounding box center [552, 303] width 31 height 8
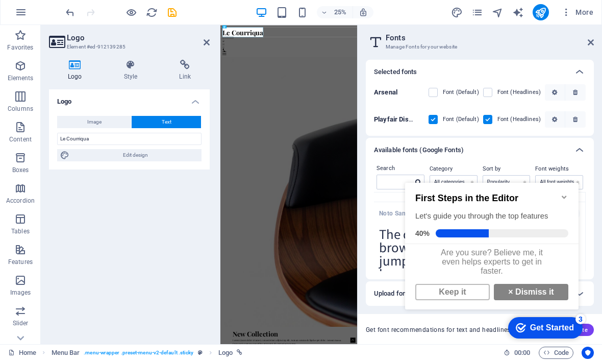
click at [464, 300] on link "Keep it" at bounding box center [452, 292] width 75 height 16
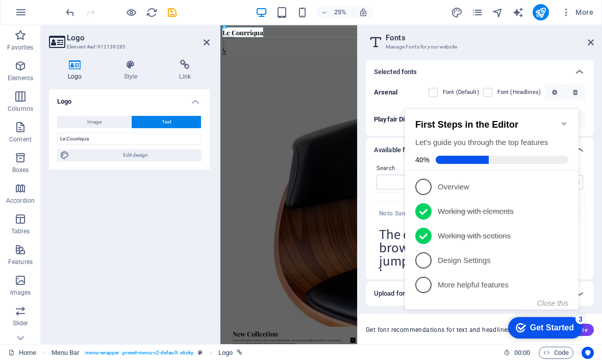
click at [566, 122] on icon "Minimize checklist" at bounding box center [564, 123] width 5 height 3
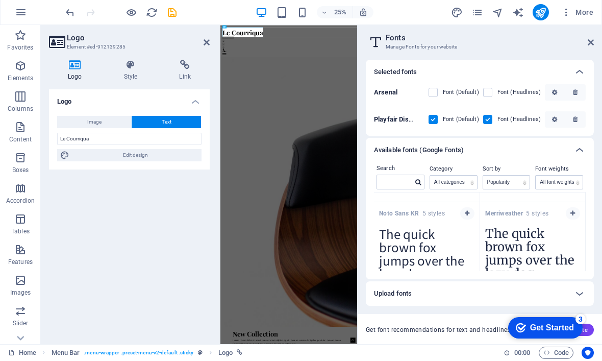
click at [589, 41] on icon at bounding box center [591, 43] width 6 height 8
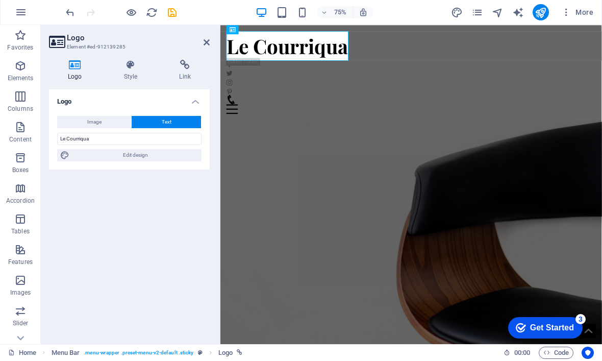
click at [183, 287] on div "Logo Image Text Drag files here, click to choose files or select files from Fil…" at bounding box center [129, 213] width 161 height 247
click at [463, 150] on figure at bounding box center [474, 272] width 509 height 383
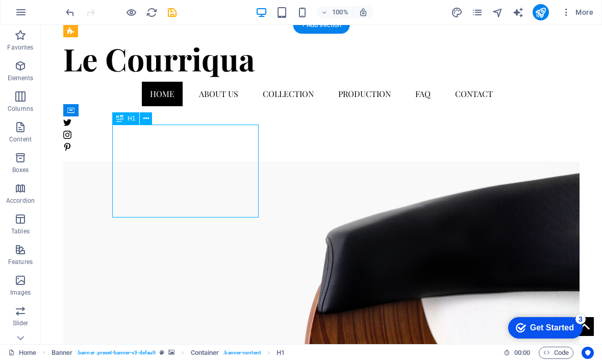
scroll to position [0, 0]
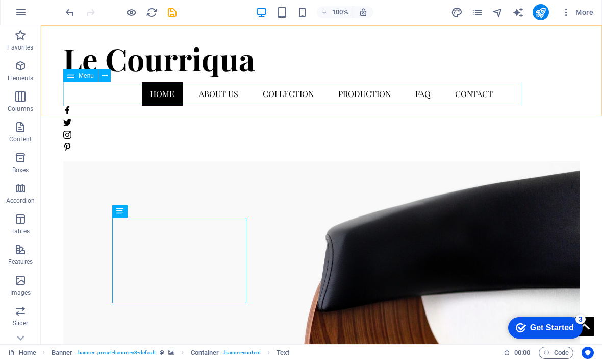
click at [203, 95] on nav "Home About us Collection Production FAQ Contact" at bounding box center [321, 94] width 517 height 24
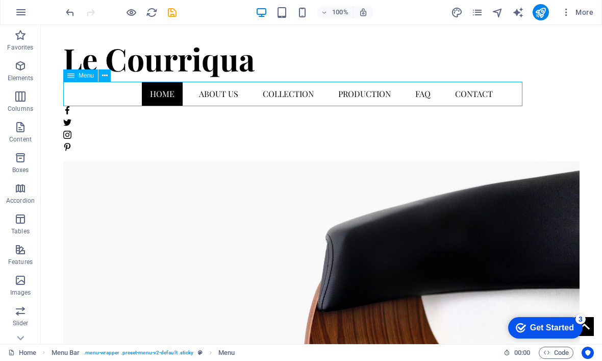
click at [197, 94] on nav "Home About us Collection Production FAQ Contact" at bounding box center [321, 94] width 517 height 24
click at [205, 94] on nav "Home About us Collection Production FAQ Contact" at bounding box center [321, 94] width 517 height 24
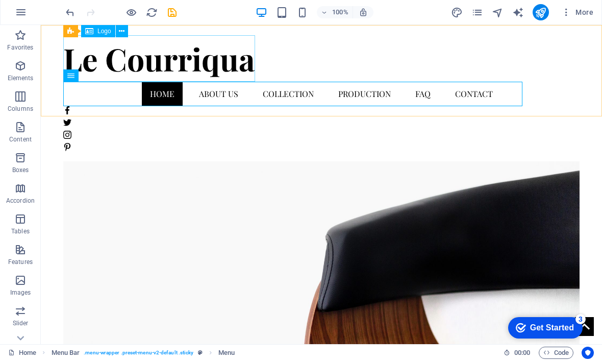
click at [236, 64] on div "Le Courriqua" at bounding box center [321, 58] width 517 height 46
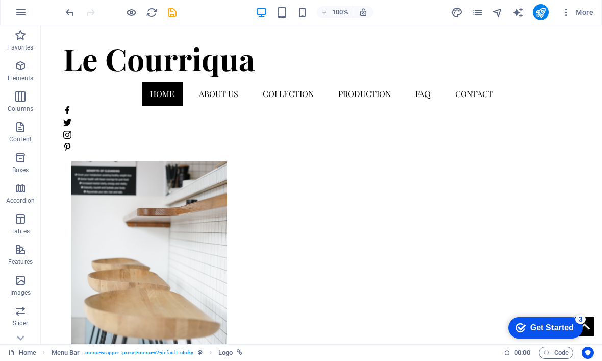
scroll to position [969, 0]
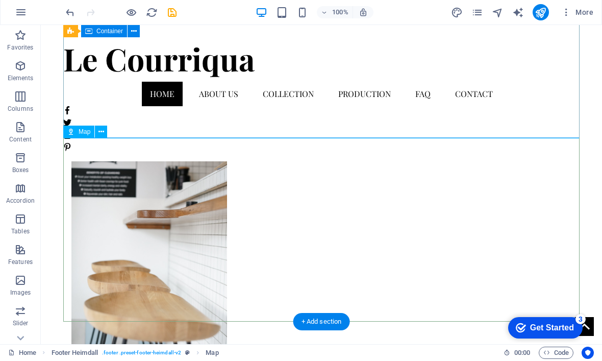
click at [85, 133] on span "Map" at bounding box center [85, 132] width 12 height 6
click at [103, 134] on icon at bounding box center [102, 132] width 6 height 11
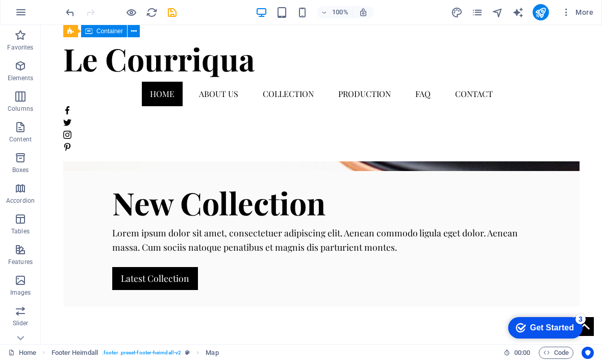
scroll to position [265, 0]
